Goal: Information Seeking & Learning: Get advice/opinions

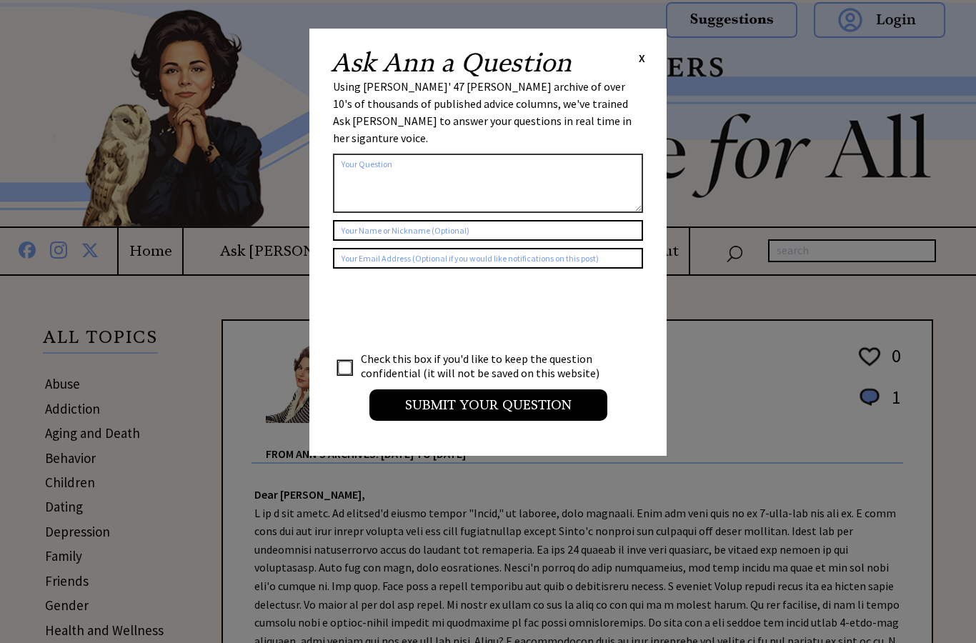
click at [642, 53] on span "X" at bounding box center [642, 58] width 6 height 14
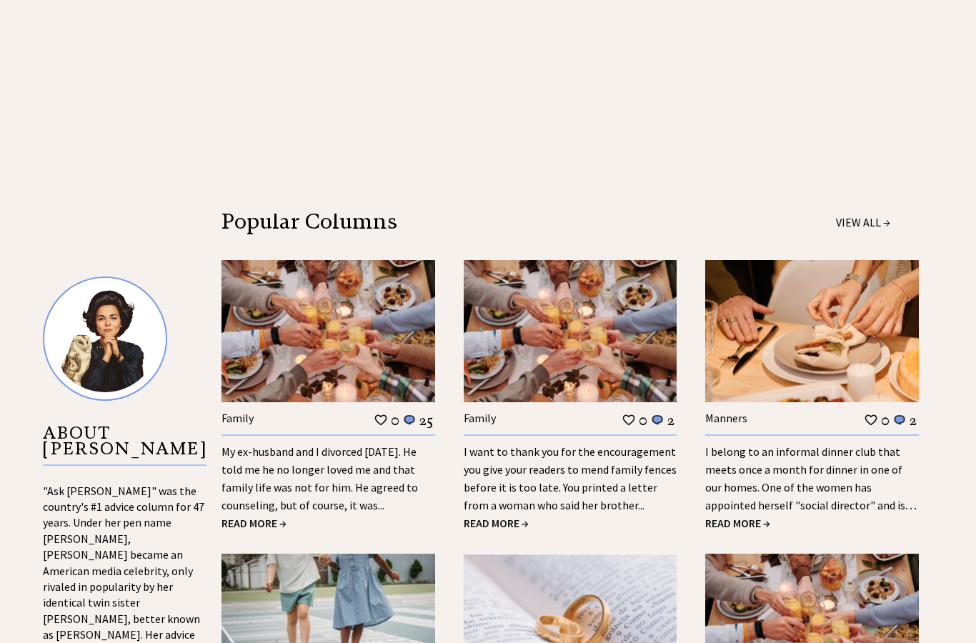
scroll to position [1168, 0]
click at [236, 519] on span "READ MORE →" at bounding box center [253, 524] width 65 height 14
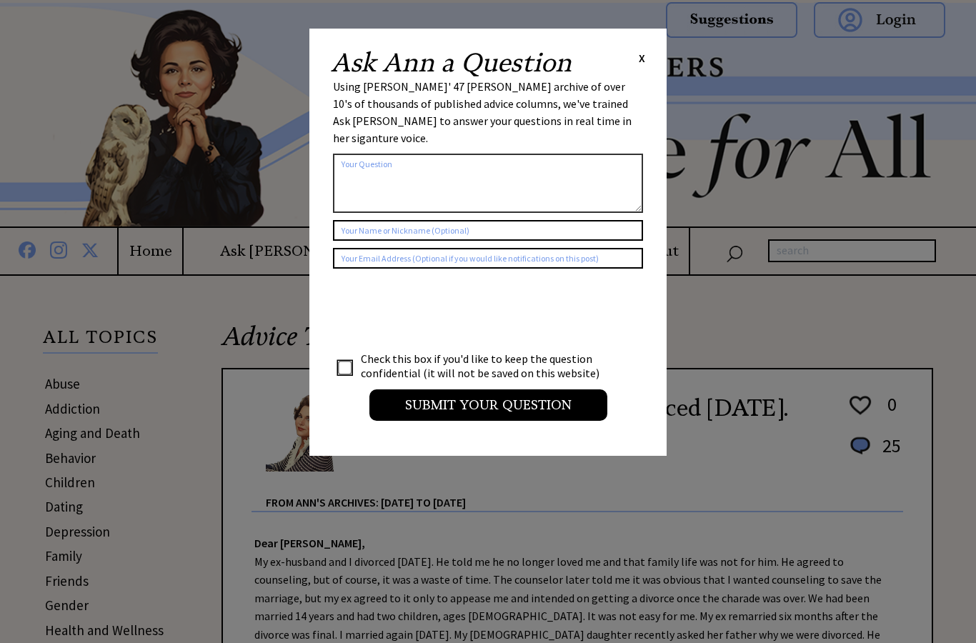
click at [643, 60] on span "X" at bounding box center [642, 58] width 6 height 14
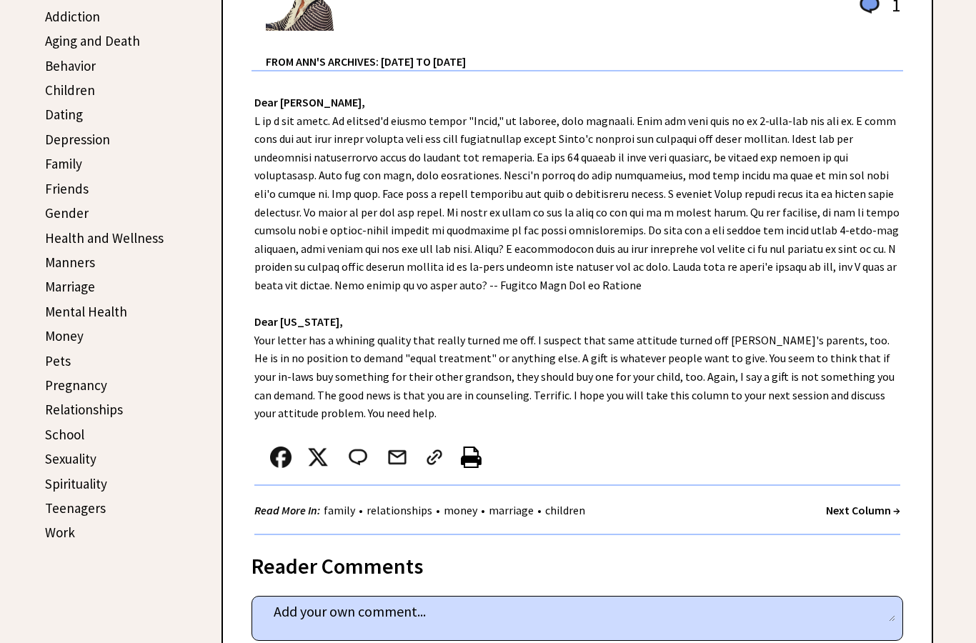
scroll to position [393, 0]
click at [415, 504] on link "relationships" at bounding box center [399, 509] width 73 height 14
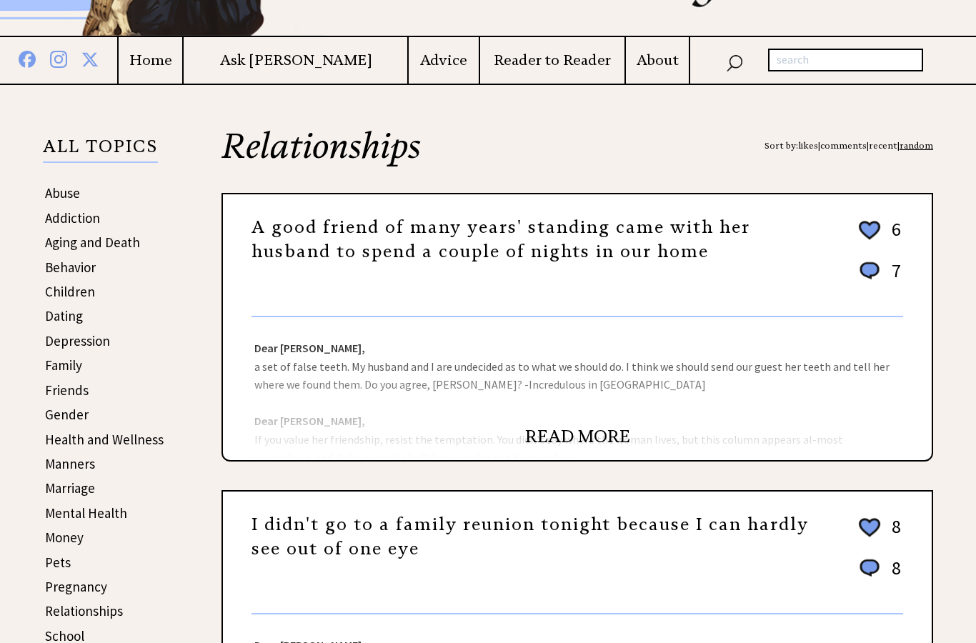
scroll to position [213, 0]
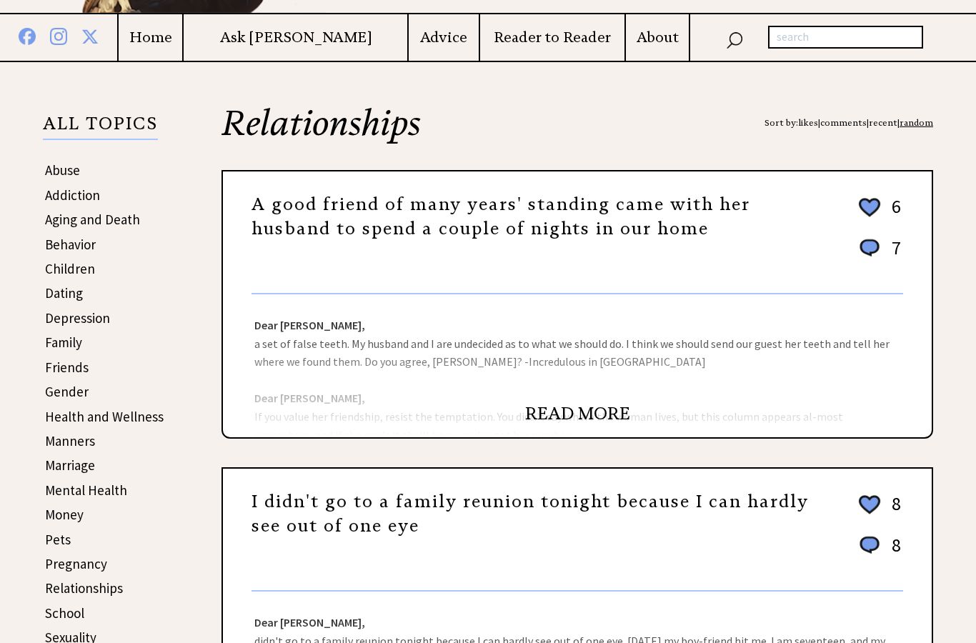
click at [577, 412] on link "READ MORE" at bounding box center [577, 414] width 105 height 21
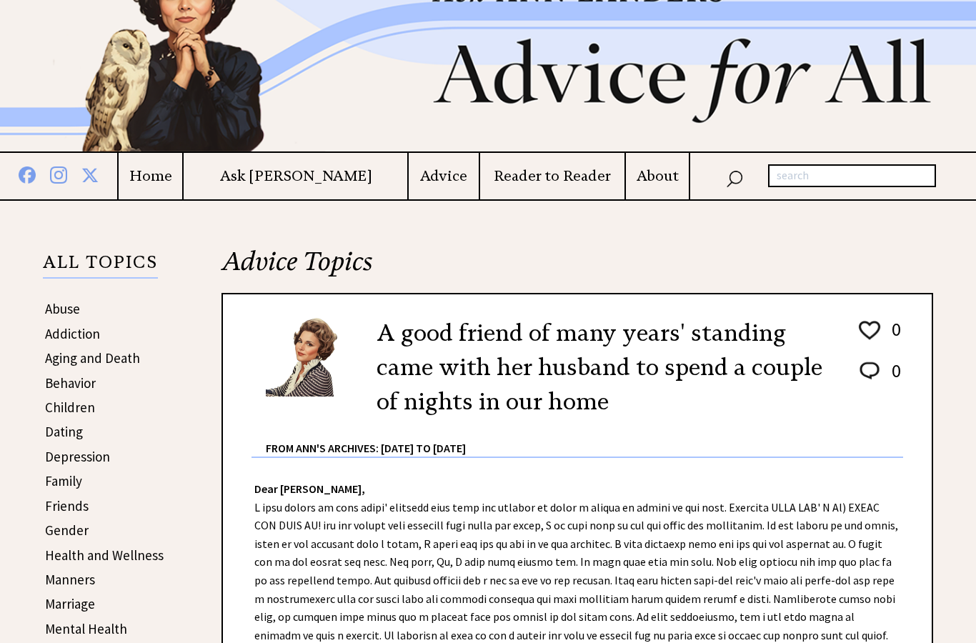
scroll to position [89, 0]
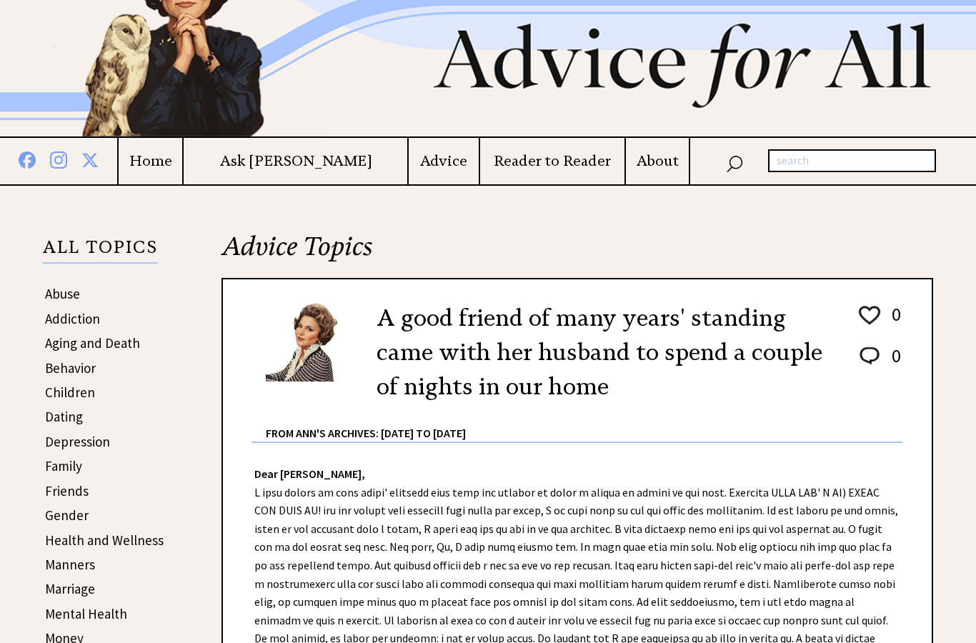
click at [76, 424] on link "Dating" at bounding box center [64, 417] width 38 height 17
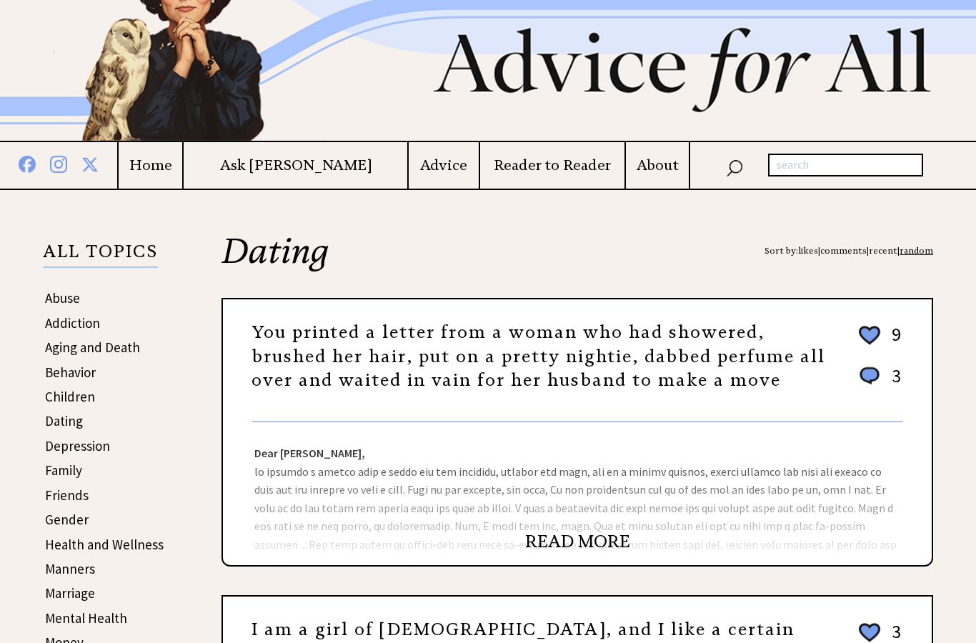
scroll to position [111, 0]
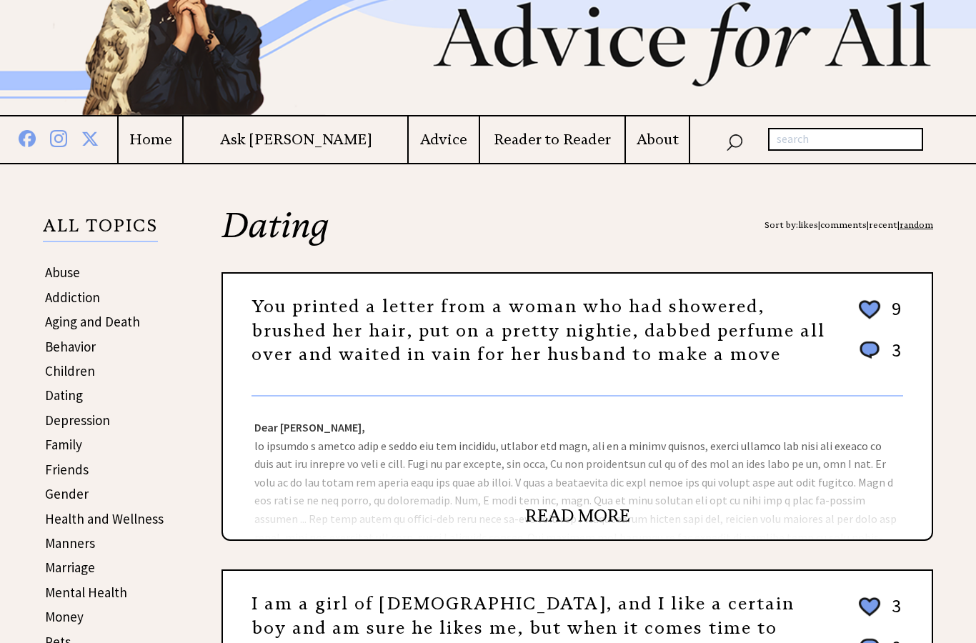
click at [561, 524] on link "READ MORE" at bounding box center [577, 516] width 105 height 21
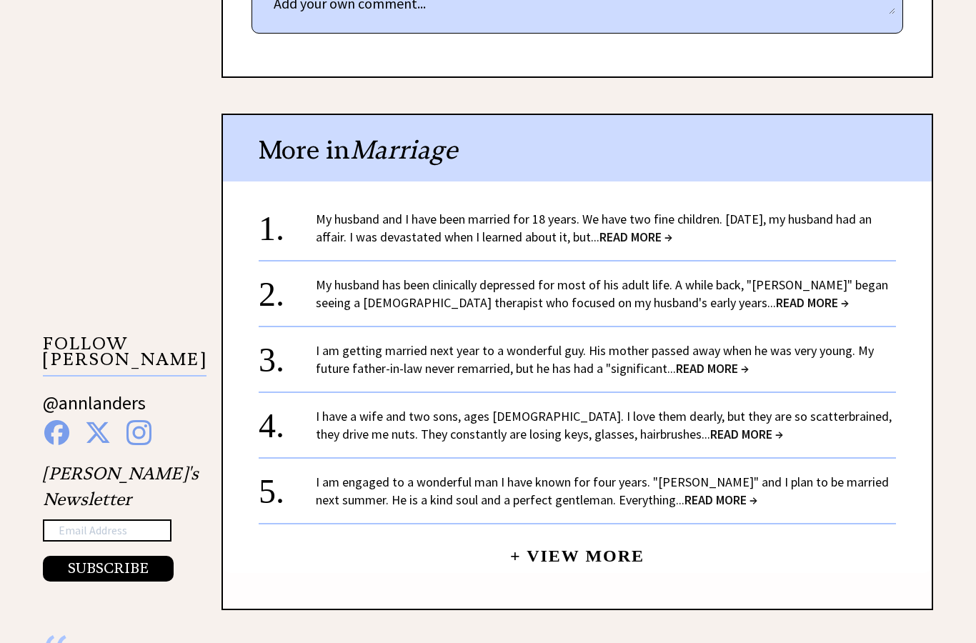
scroll to position [1040, 0]
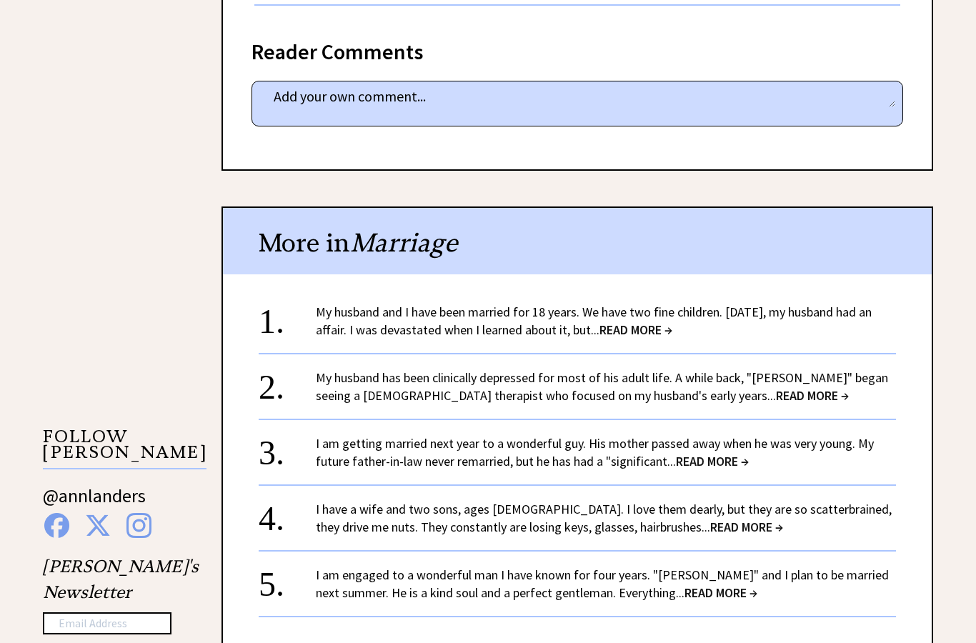
click at [668, 332] on span "READ MORE →" at bounding box center [635, 330] width 73 height 16
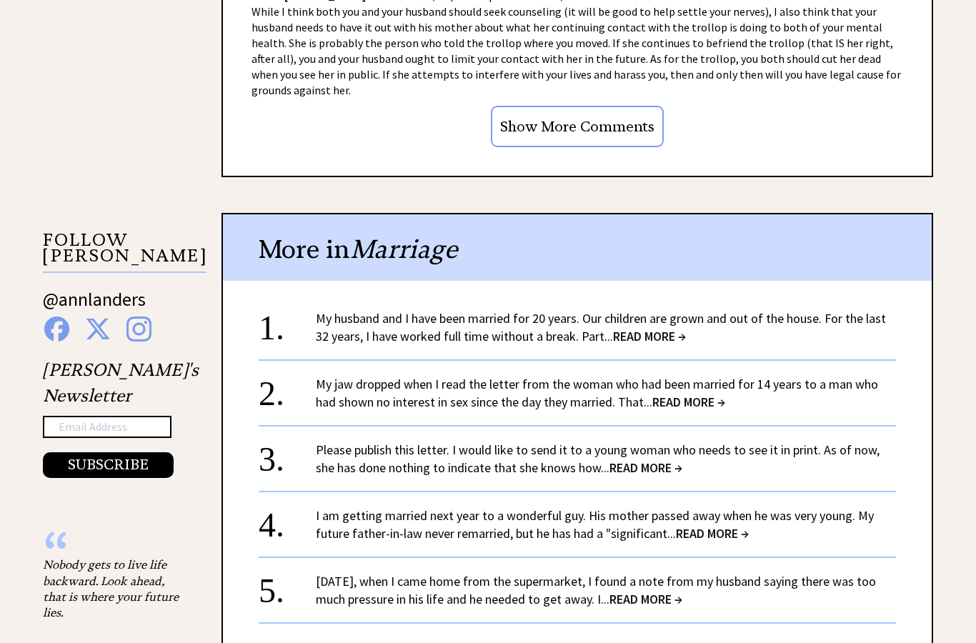
scroll to position [1346, 0]
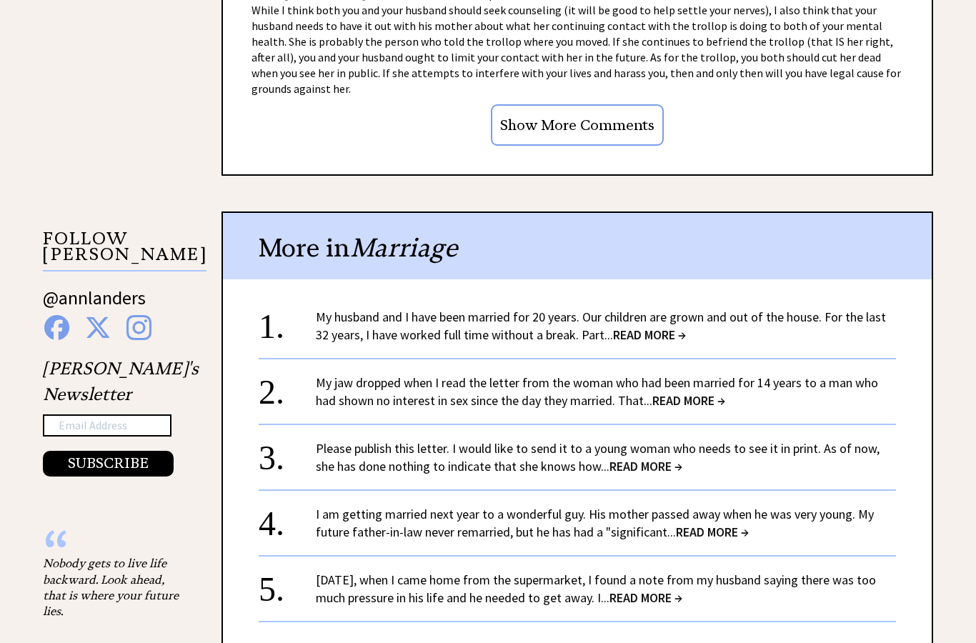
click at [674, 392] on span "READ MORE →" at bounding box center [688, 400] width 73 height 16
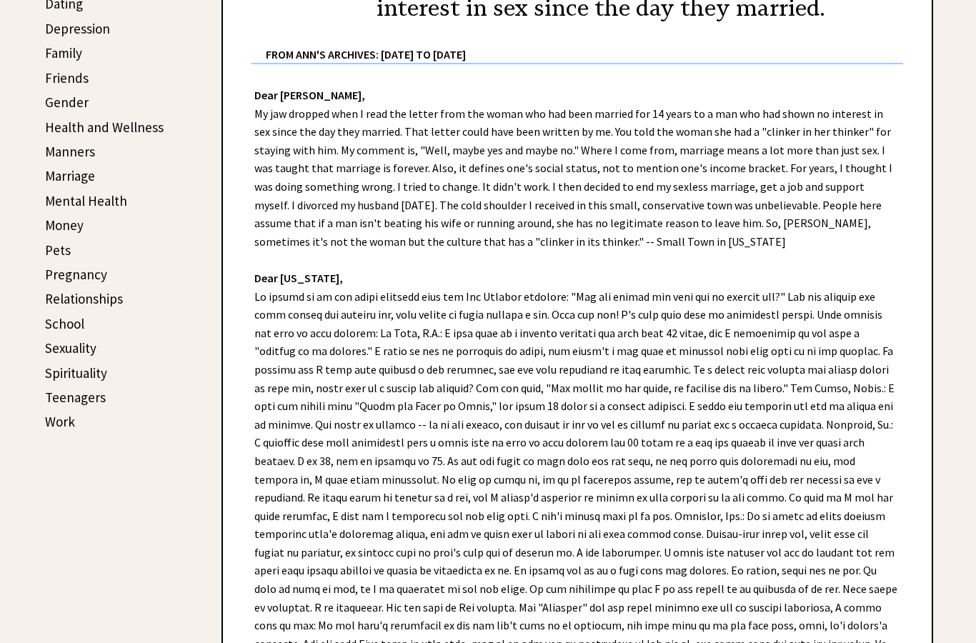
scroll to position [503, 0]
